Goal: Find specific page/section

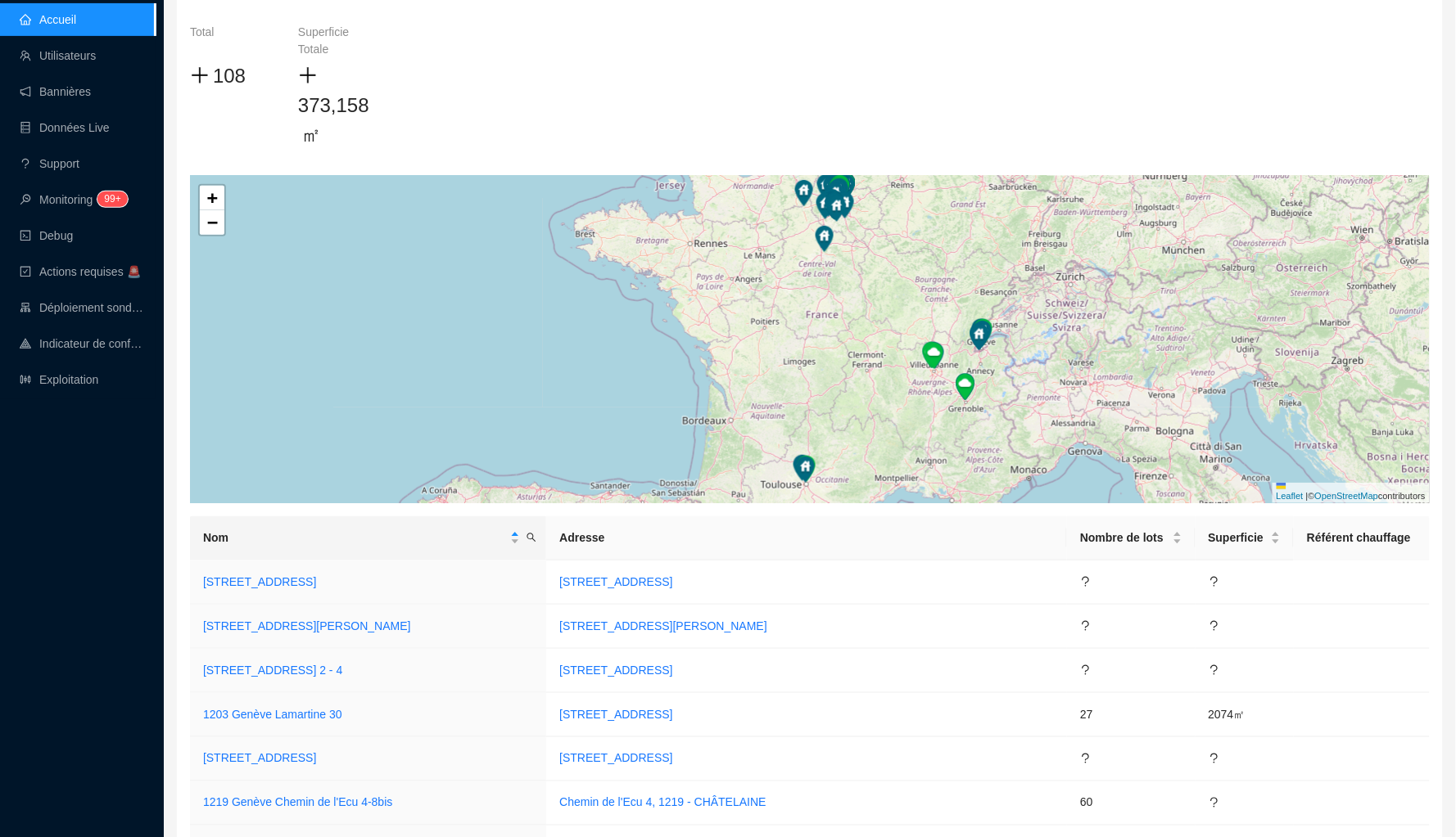
scroll to position [154, 0]
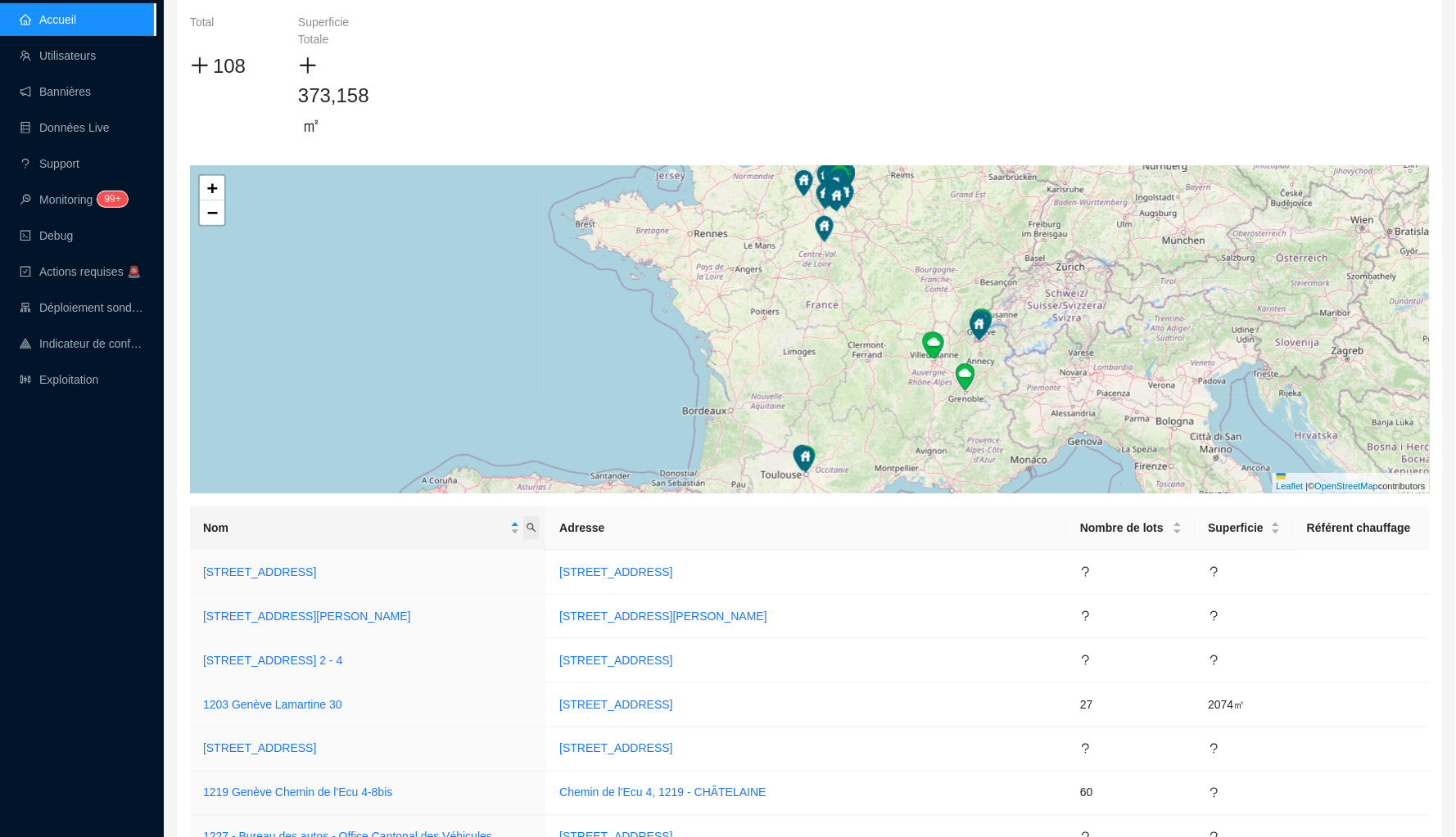
click at [536, 526] on icon "search" at bounding box center [531, 528] width 10 height 10
type input "rivp"
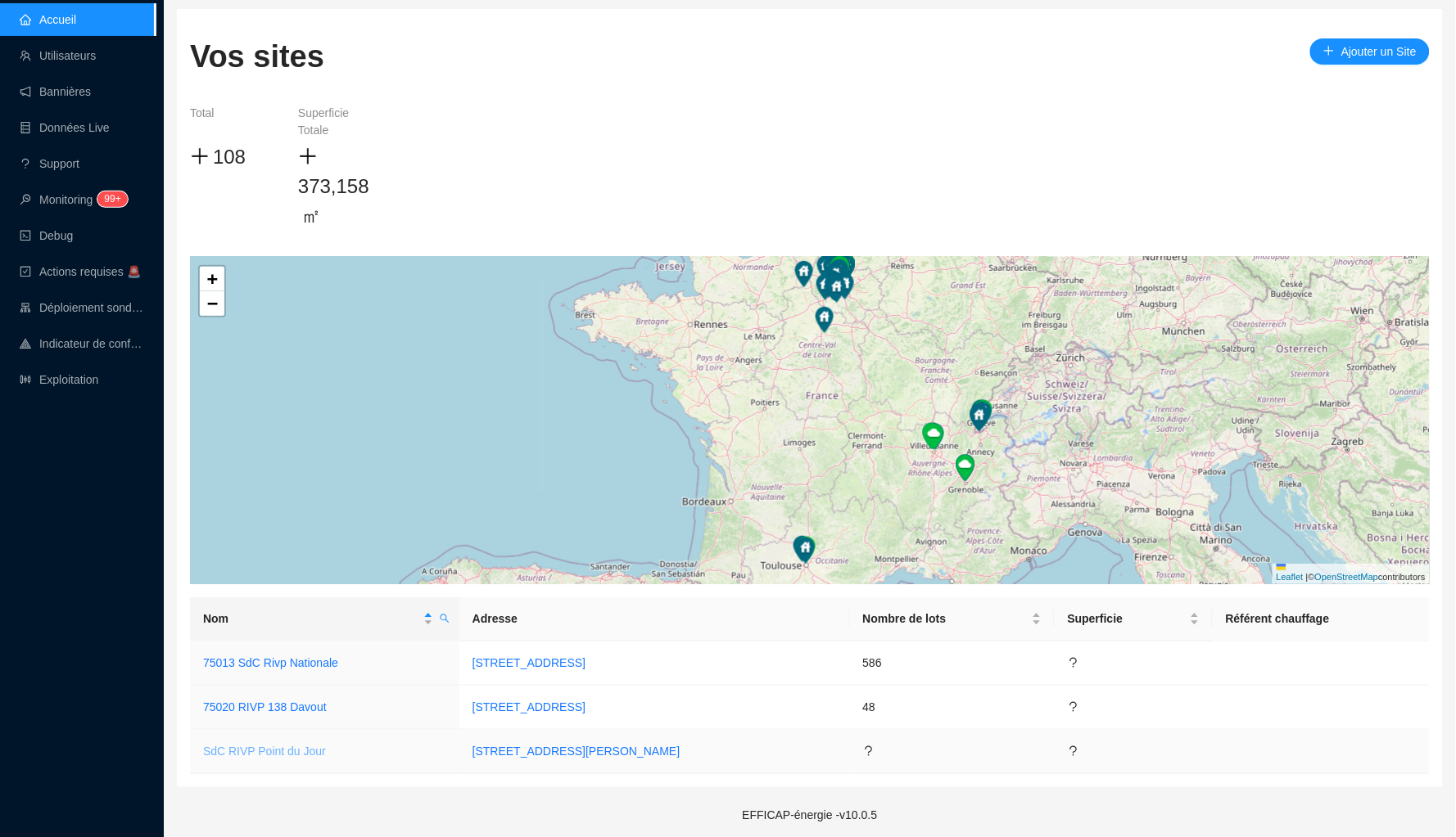
click at [309, 748] on link "SdC RIVP Point du Jour" at bounding box center [265, 751] width 123 height 13
